Goal: Download file/media

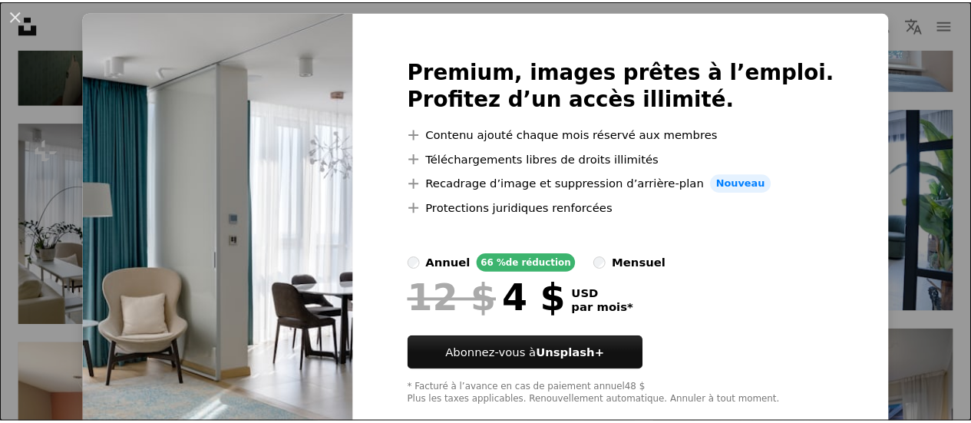
scroll to position [69, 0]
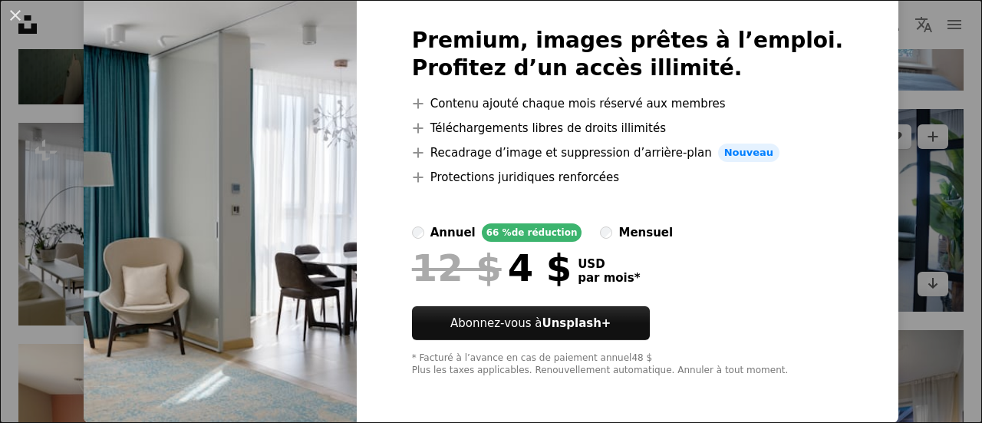
click at [909, 174] on div "An X shape Premium, images prêtes à l’emploi. Profitez d’un accès illimité. A p…" at bounding box center [491, 211] width 982 height 423
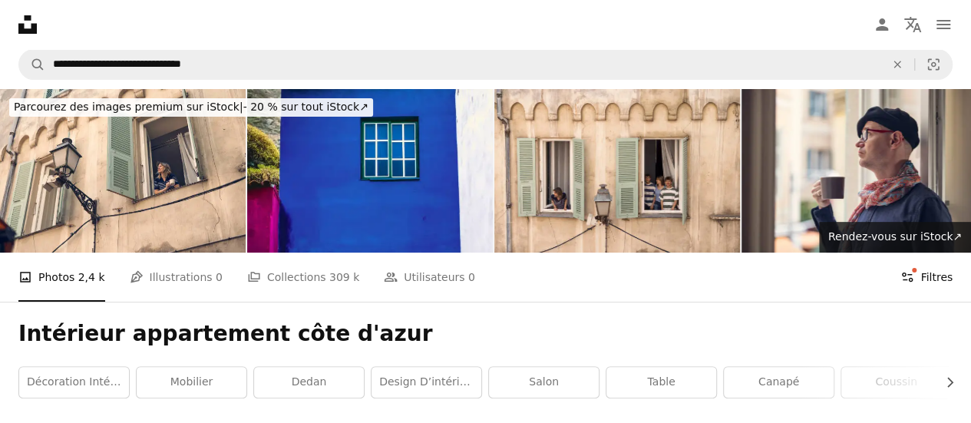
click at [922, 276] on button "Filters Filtres" at bounding box center [926, 276] width 52 height 49
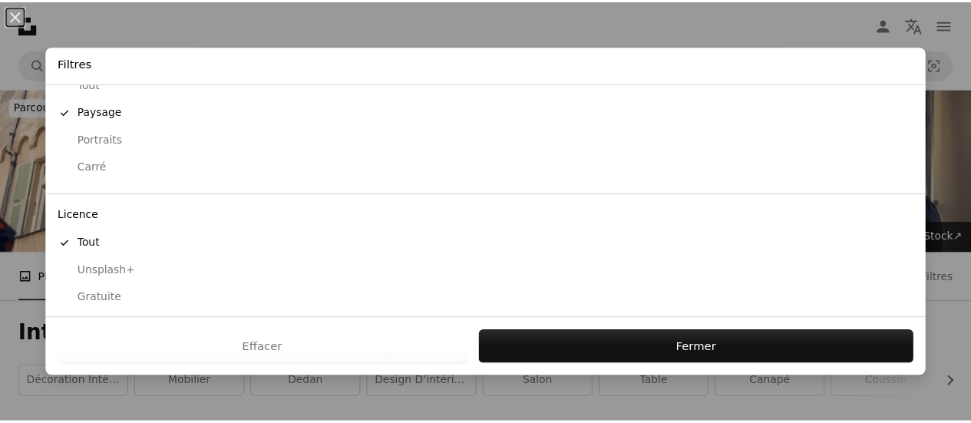
scroll to position [183, 0]
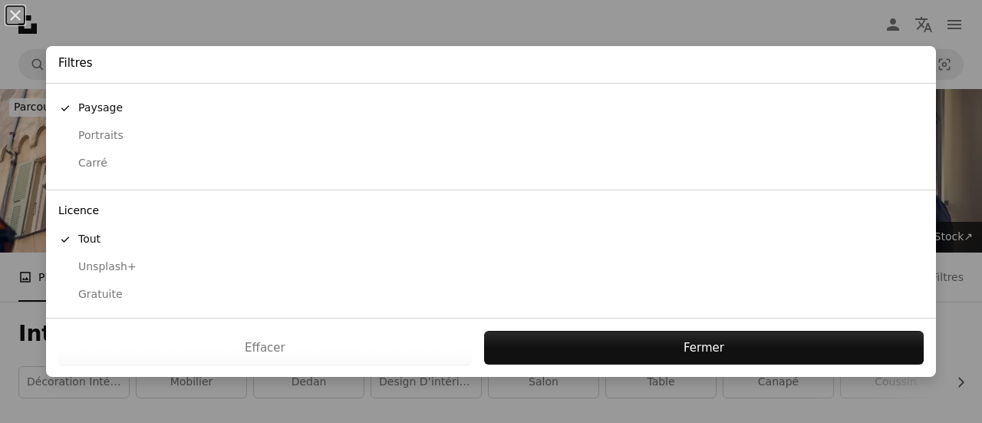
click at [106, 288] on div "Gratuite" at bounding box center [491, 294] width 866 height 15
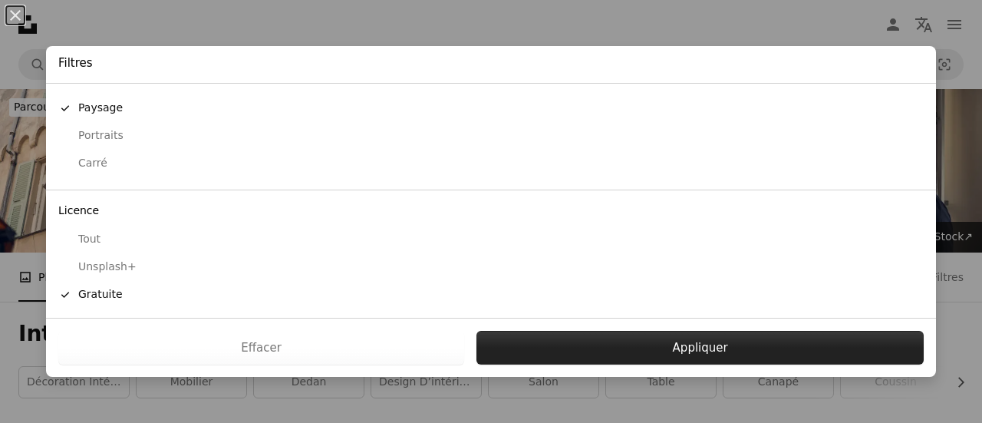
click at [623, 346] on button "Appliquer" at bounding box center [700, 348] width 447 height 34
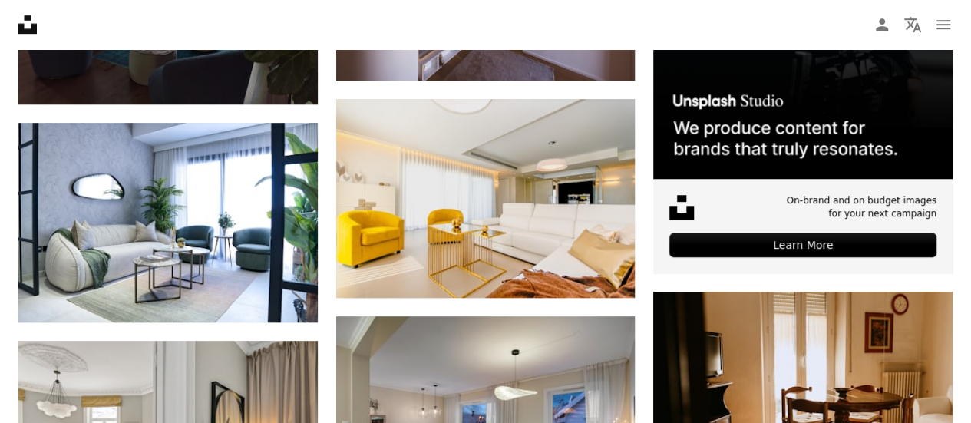
scroll to position [537, 0]
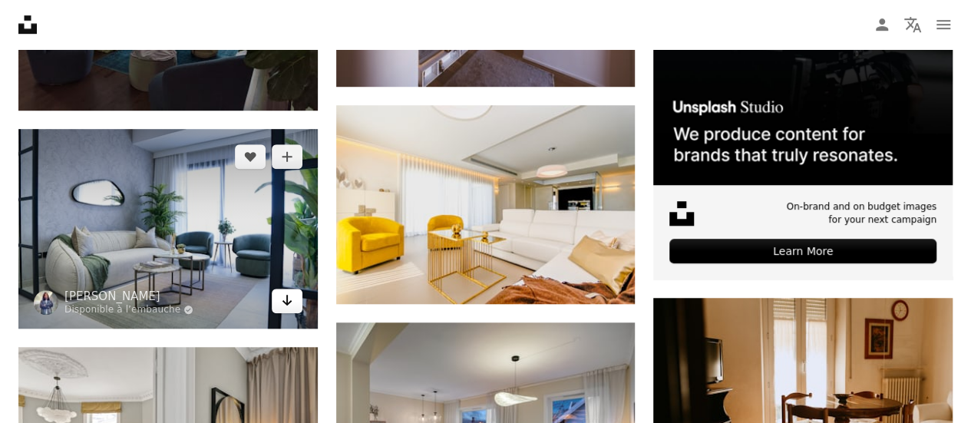
click at [289, 305] on icon "Arrow pointing down" at bounding box center [287, 300] width 12 height 18
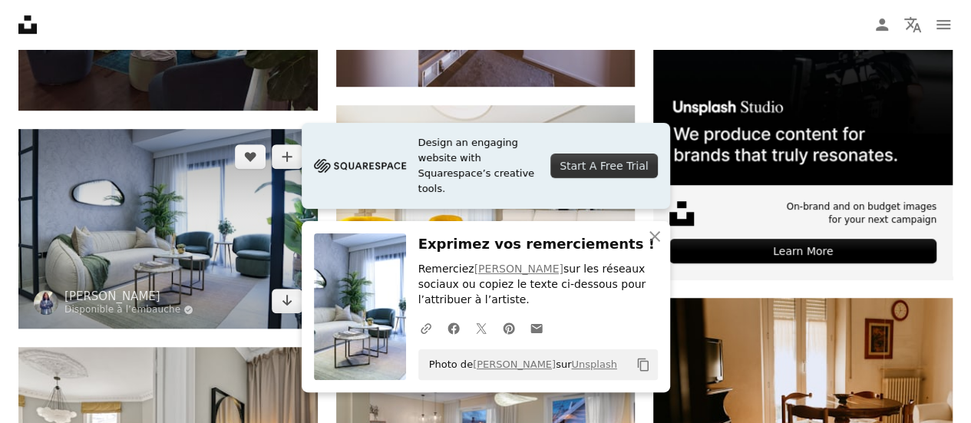
scroll to position [767, 0]
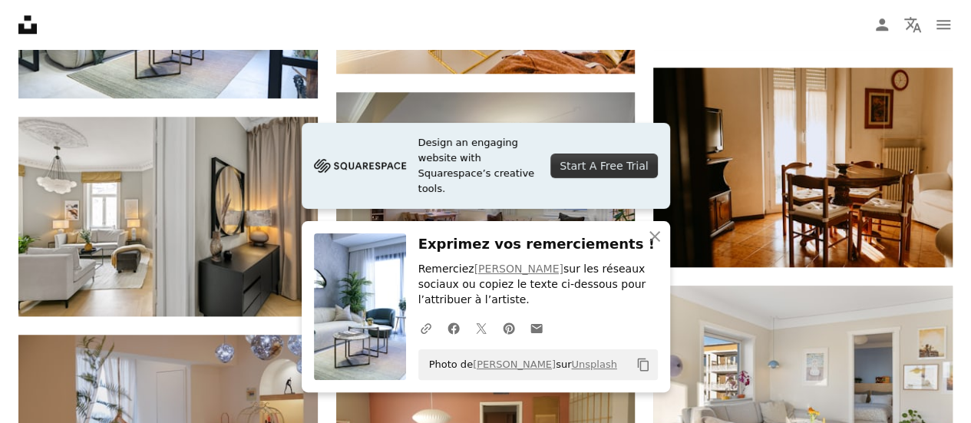
click at [648, 237] on icon "An X shape" at bounding box center [654, 236] width 18 height 18
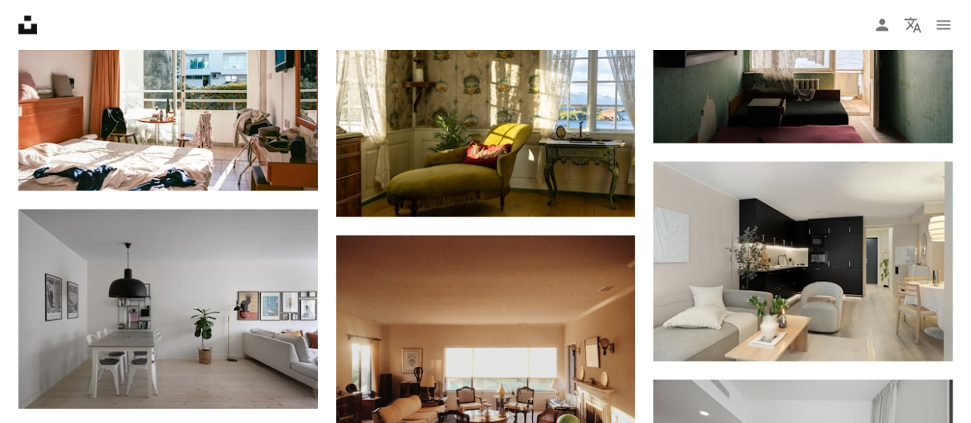
scroll to position [0, 0]
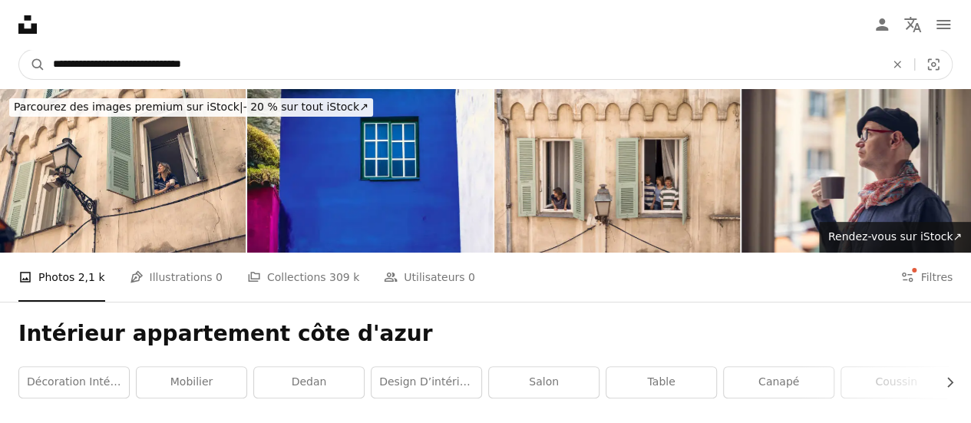
drag, startPoint x: 157, startPoint y: 66, endPoint x: 174, endPoint y: 66, distance: 17.6
click at [157, 66] on input "**********" at bounding box center [462, 64] width 835 height 29
type input "**********"
click button "A magnifying glass" at bounding box center [32, 64] width 26 height 29
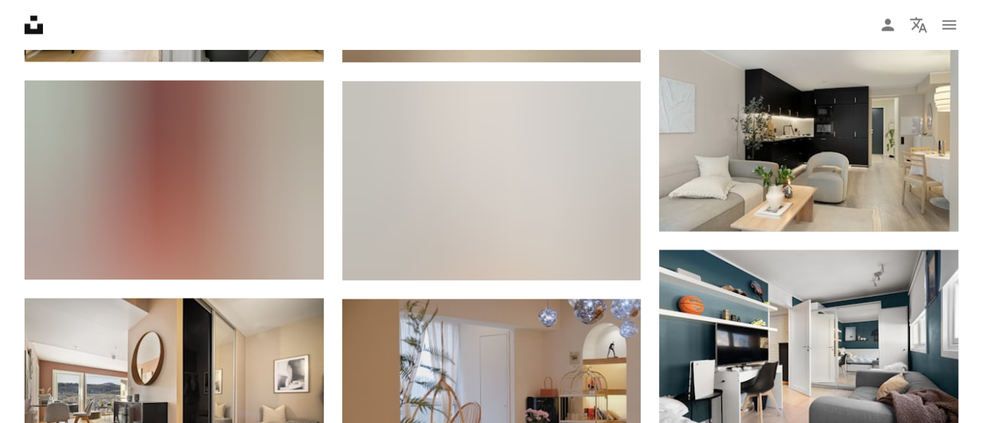
scroll to position [1366, 0]
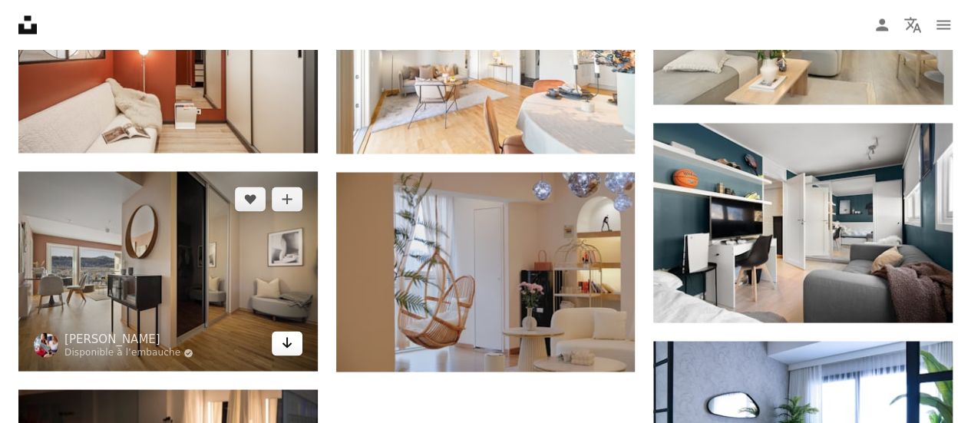
click at [285, 348] on icon "Arrow pointing down" at bounding box center [287, 342] width 12 height 18
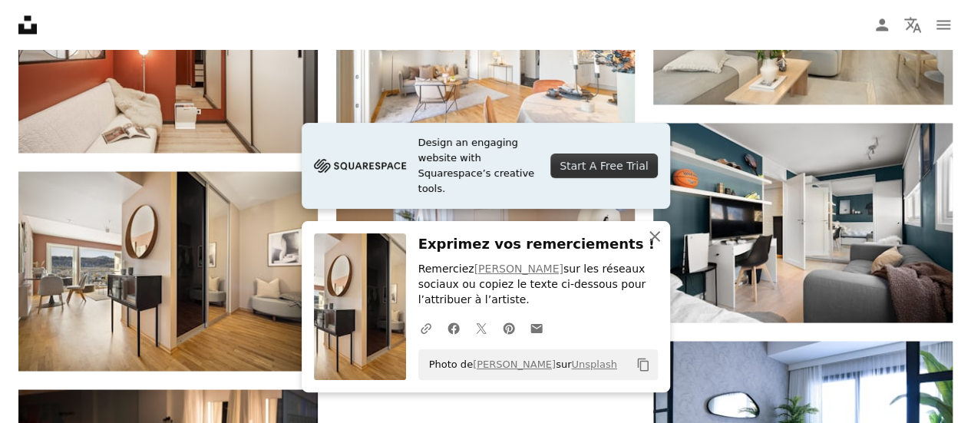
click at [647, 240] on icon "An X shape" at bounding box center [654, 236] width 18 height 18
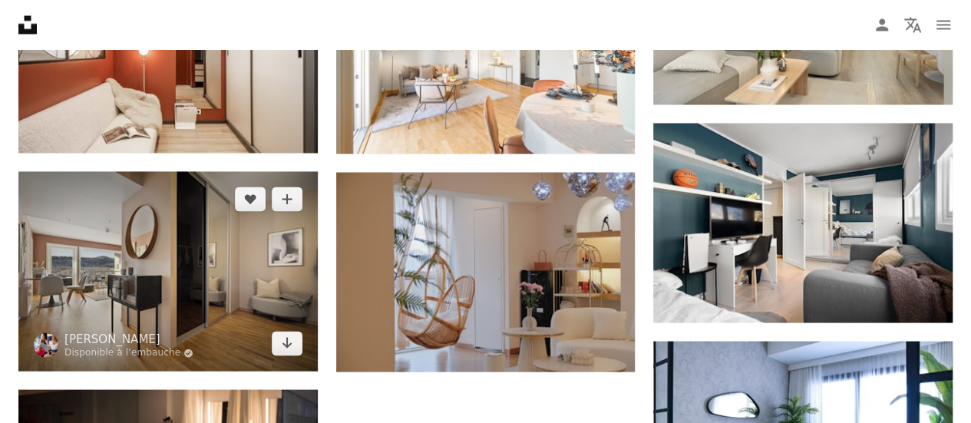
click at [213, 236] on img at bounding box center [167, 271] width 299 height 200
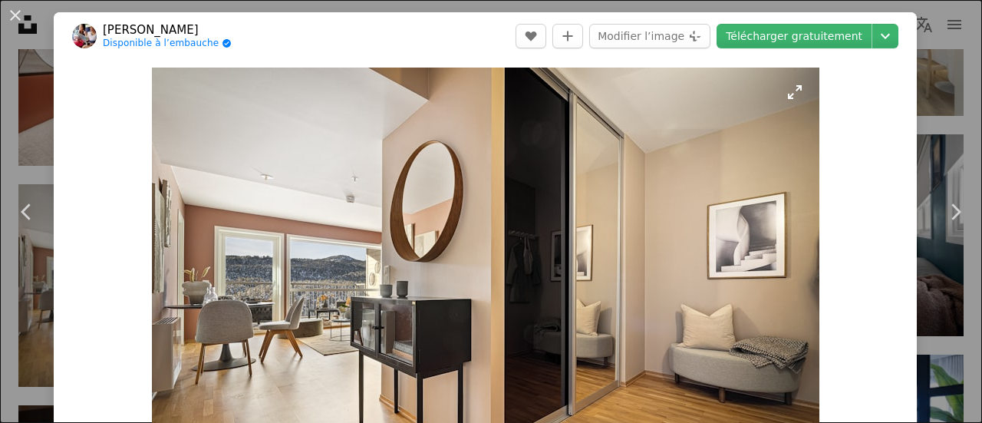
scroll to position [307, 0]
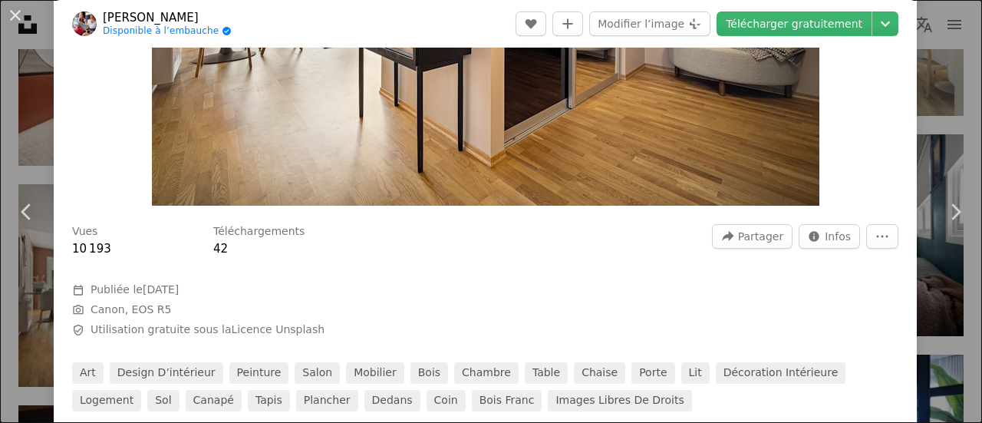
click at [866, 36] on header "[PERSON_NAME] Disponible à l’embauche A checkmark inside of a circle A heart A …" at bounding box center [485, 24] width 863 height 48
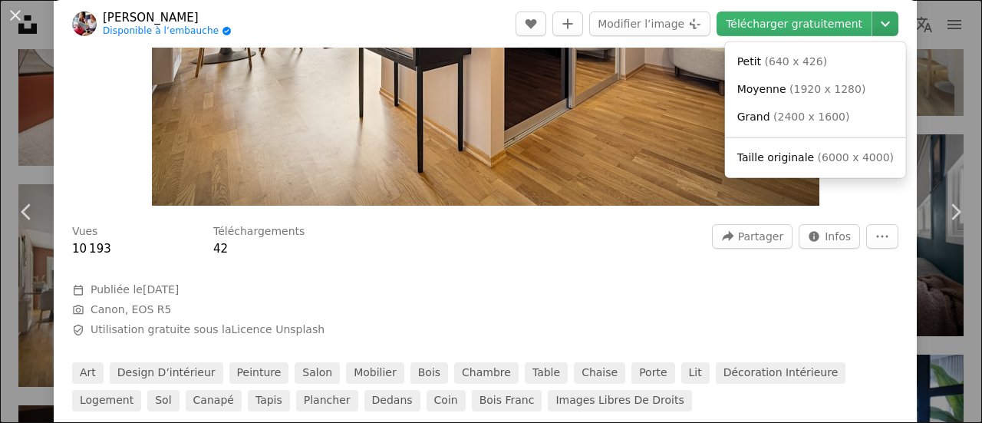
click at [873, 31] on icon "Chevron down" at bounding box center [885, 24] width 25 height 18
click at [780, 95] on span "Moyenne" at bounding box center [761, 89] width 49 height 12
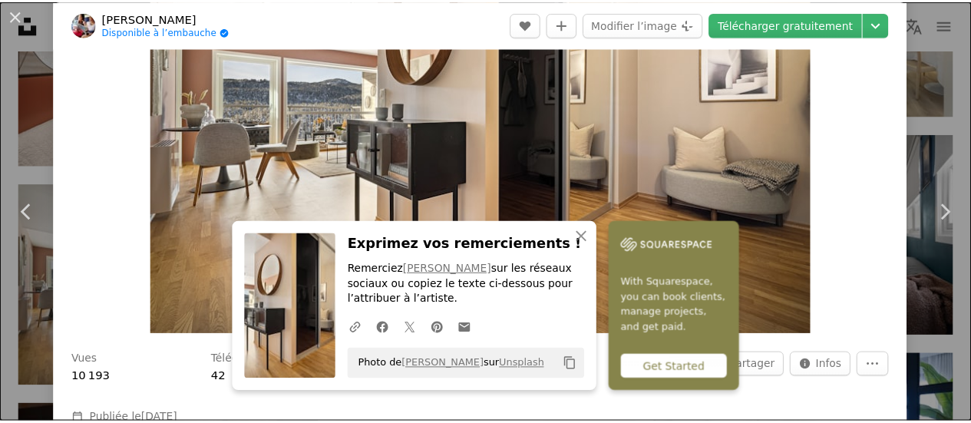
scroll to position [0, 0]
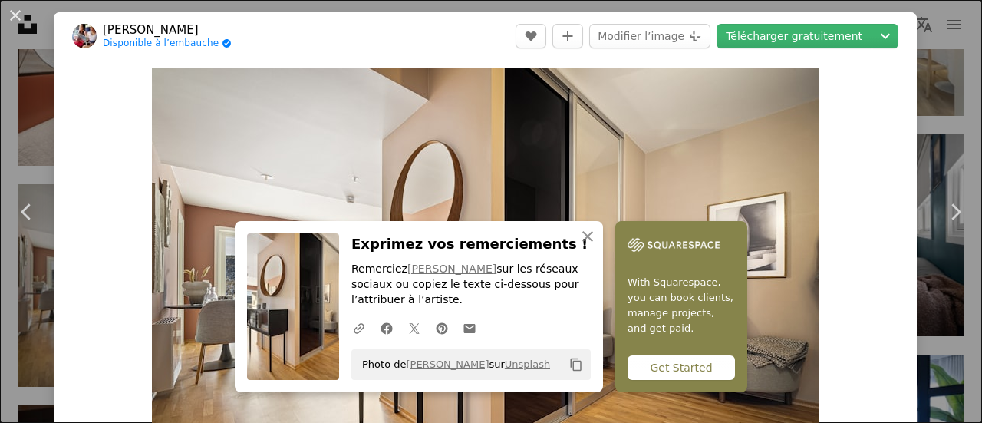
click at [924, 64] on div "An X shape Chevron left Chevron right An X shape Fermer Exprimez vos remercieme…" at bounding box center [491, 211] width 982 height 423
